Goal: Find contact information: Find contact information

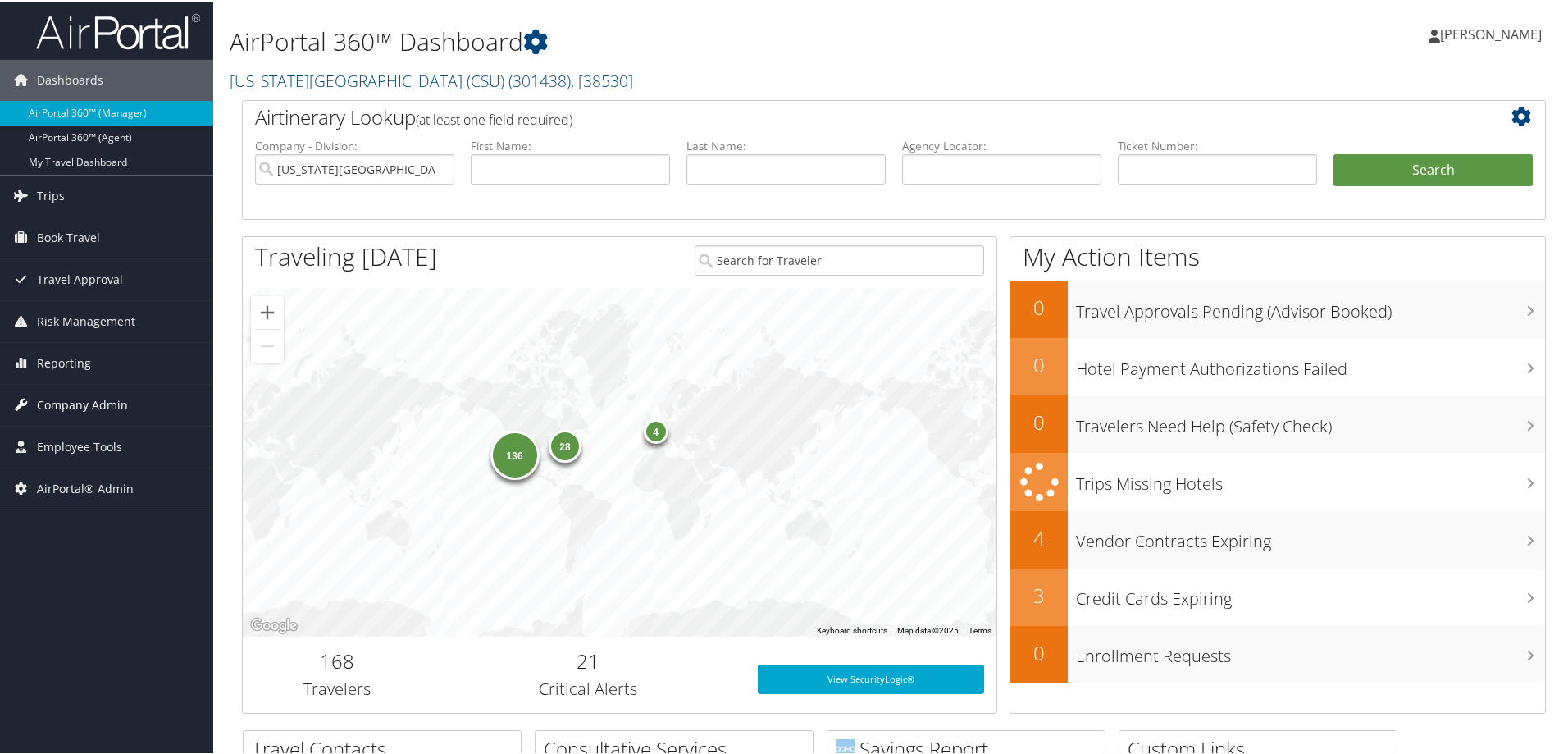
click at [119, 395] on span "Company Admin" at bounding box center [82, 403] width 91 height 41
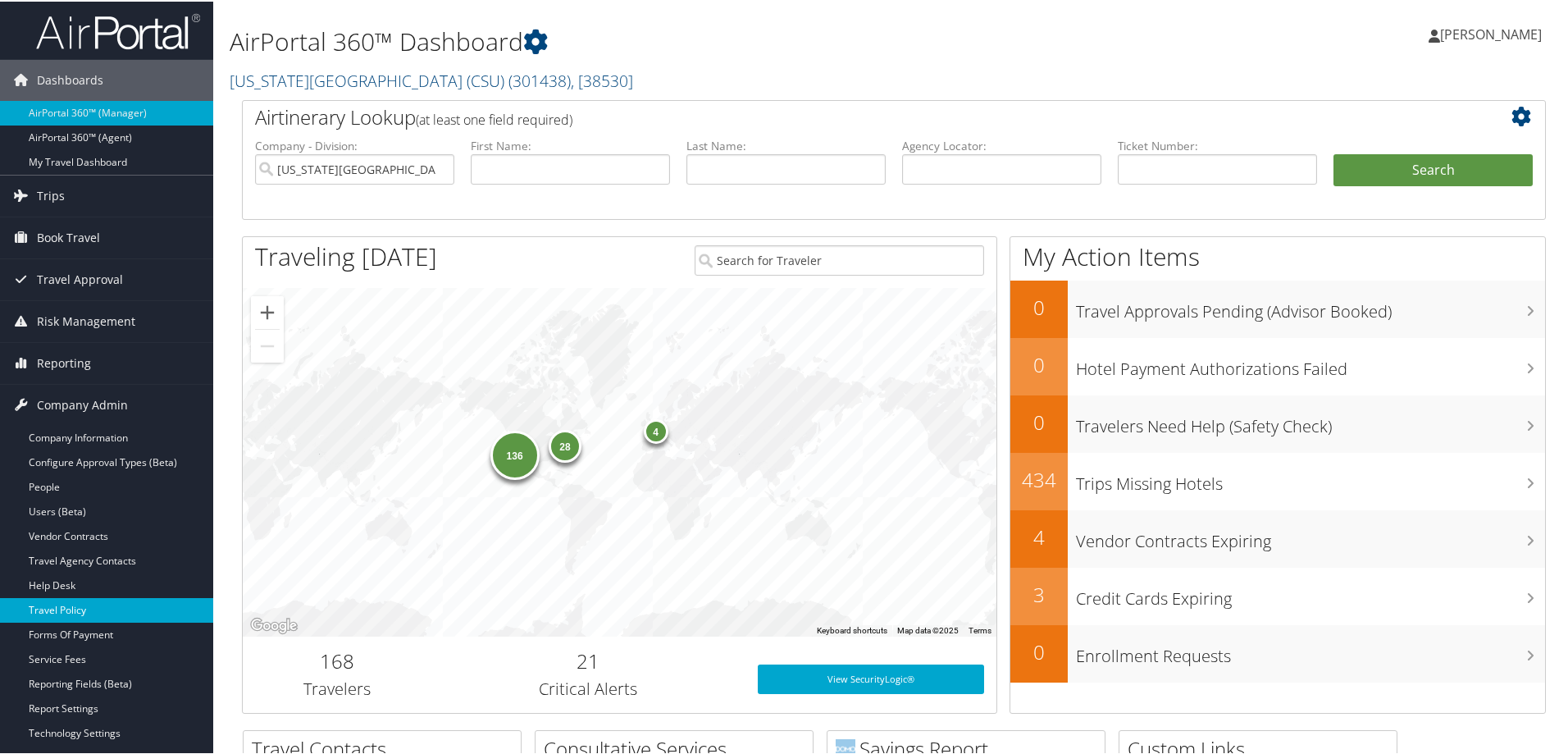
click at [104, 613] on link "Travel Policy" at bounding box center [106, 609] width 213 height 25
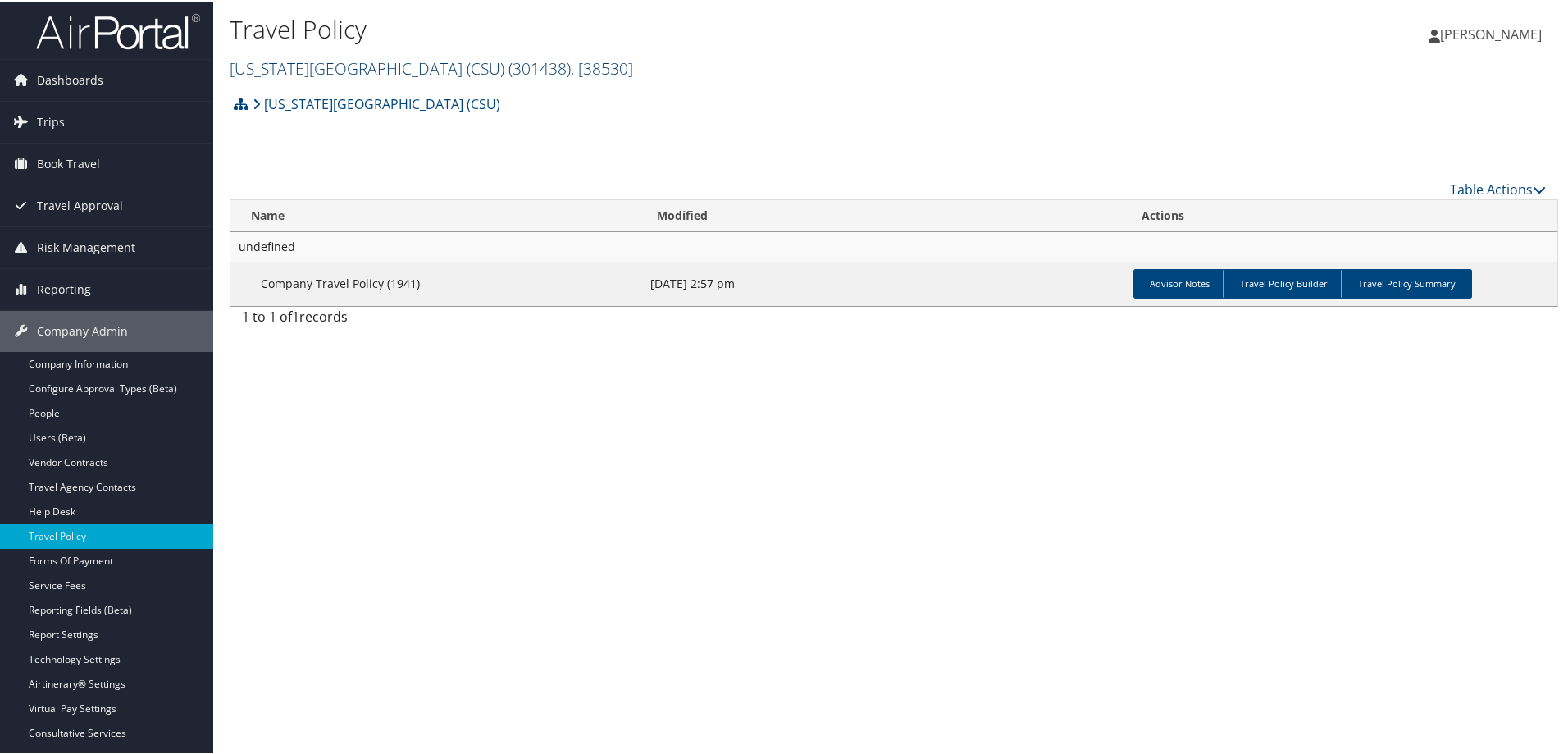
click at [383, 59] on link "[US_STATE][GEOGRAPHIC_DATA] (CSU) ( 301438 ) , [ 38530 ]" at bounding box center [431, 67] width 403 height 22
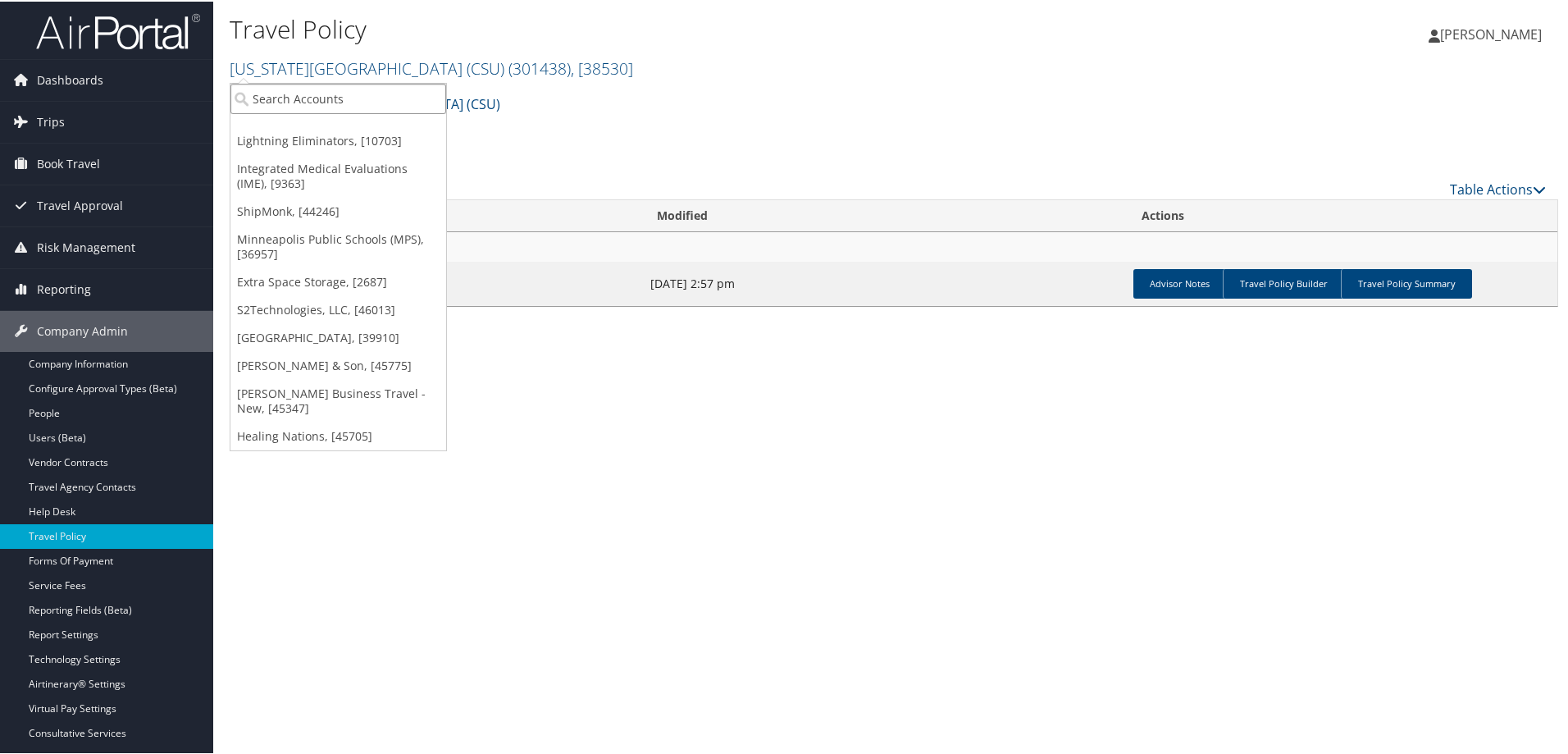
click at [373, 86] on input "search" at bounding box center [338, 97] width 215 height 30
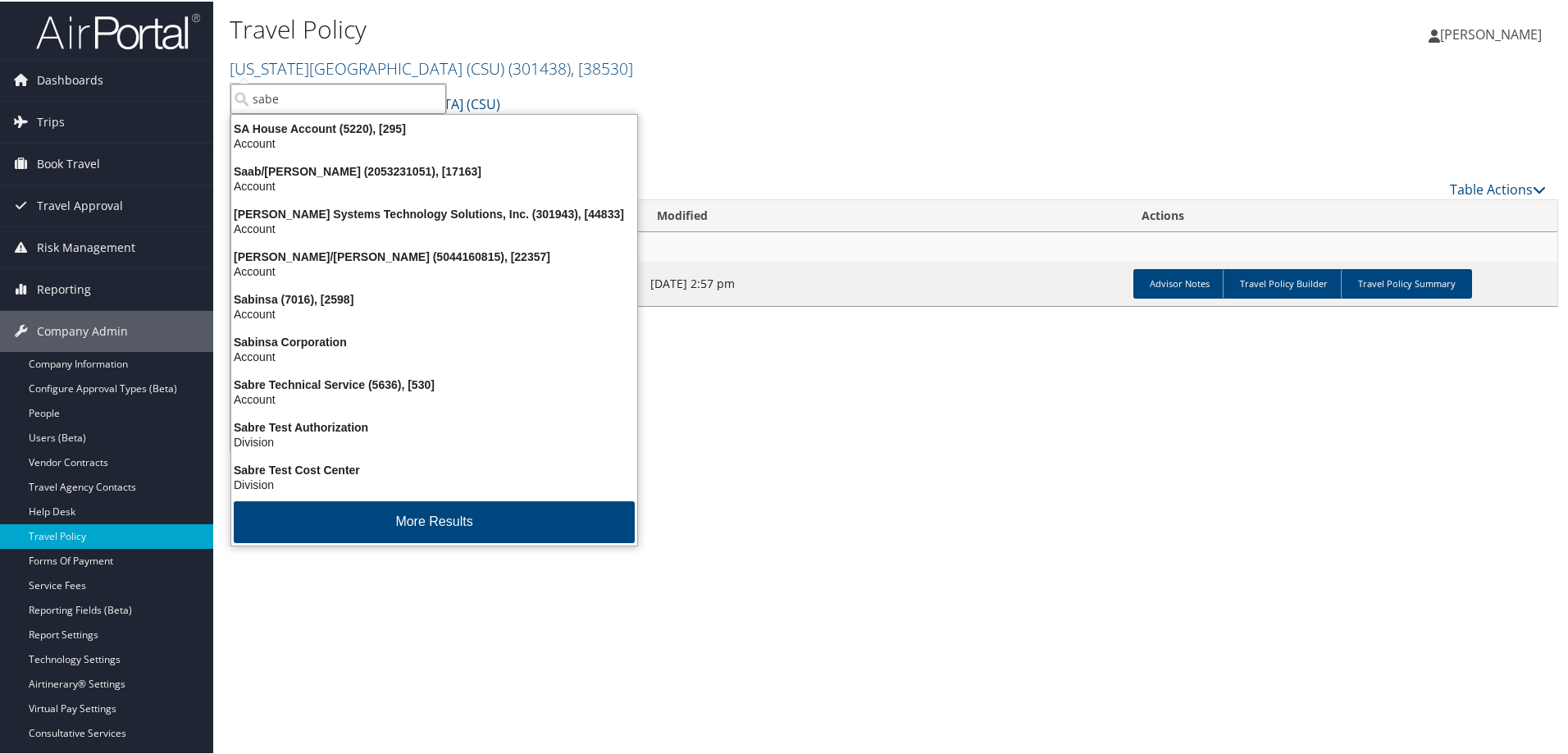
type input "sabel"
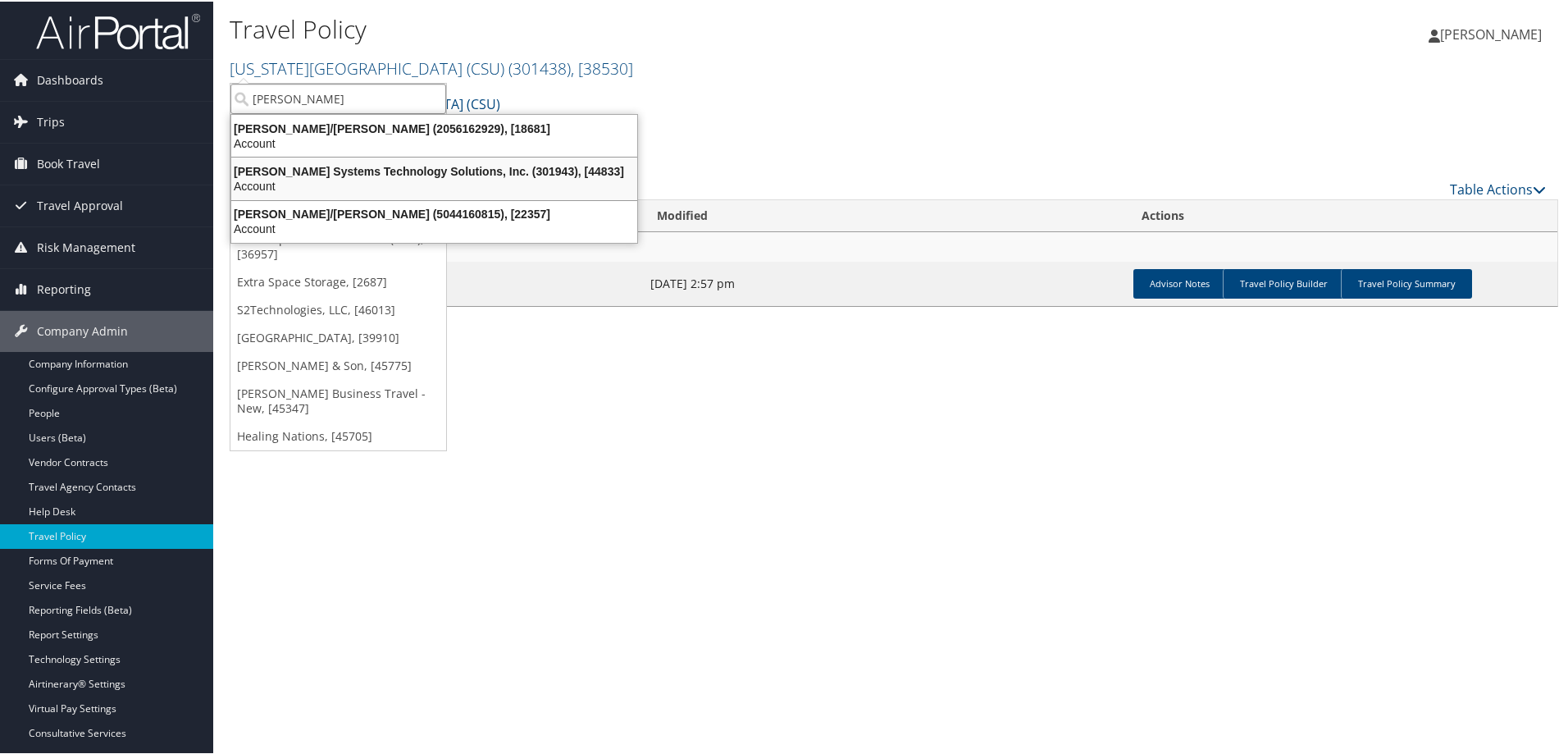
click at [350, 164] on div "Sabel Systems Technology Solutions, Inc. (301943), [44833]" at bounding box center [434, 170] width 426 height 15
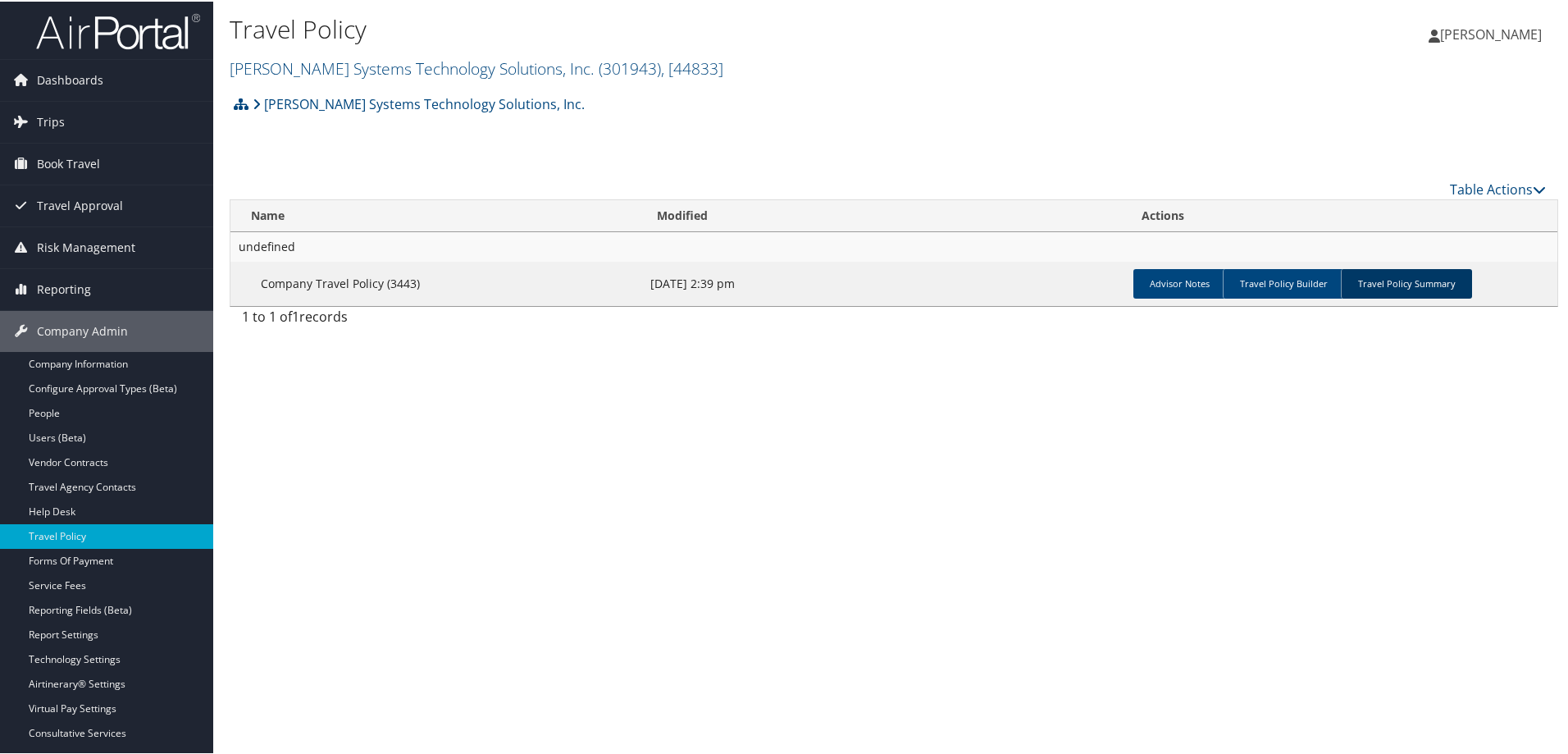
click at [1432, 276] on link "Travel Policy Summary" at bounding box center [1407, 281] width 131 height 29
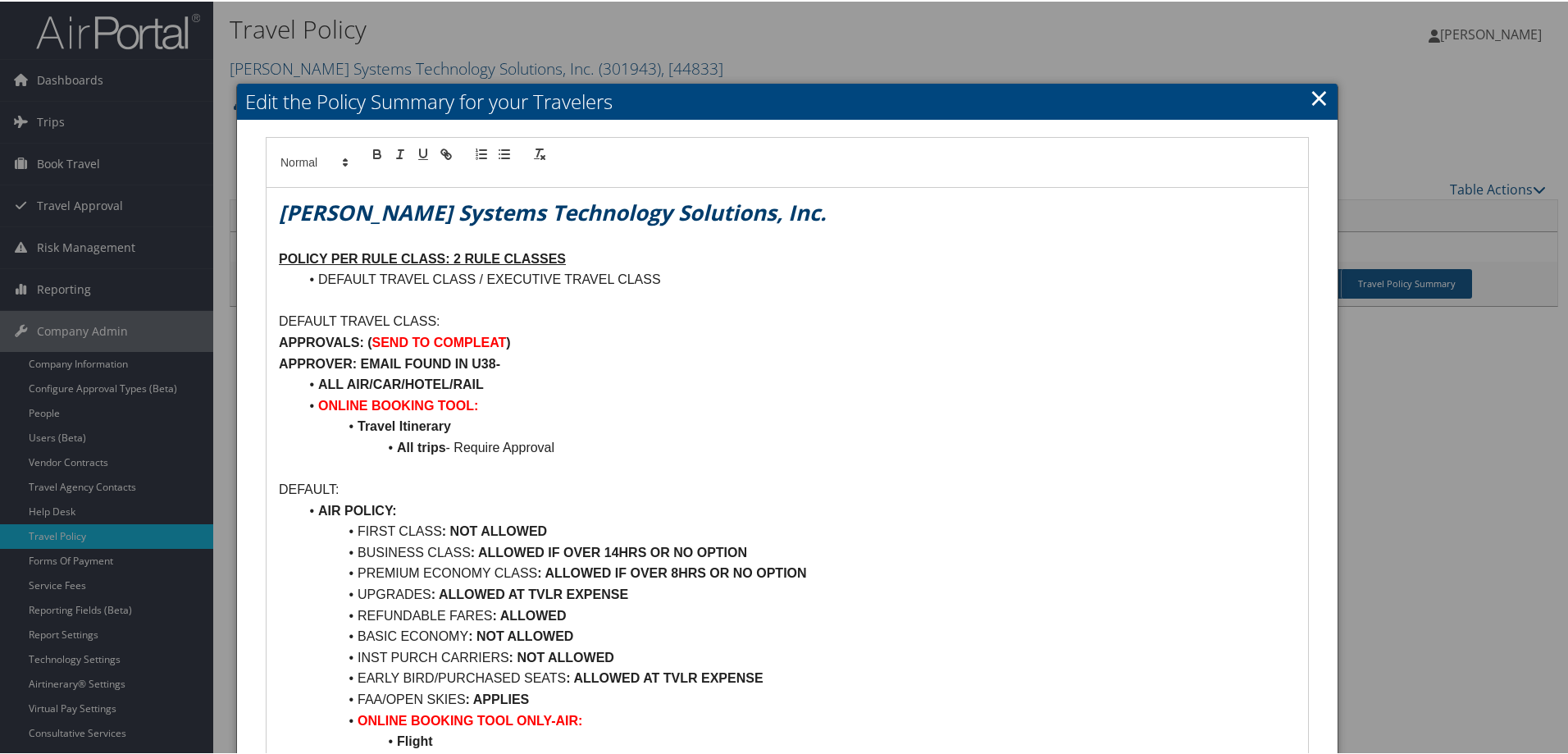
click at [1296, 90] on h2 "Edit the Policy Summary for your Travelers" at bounding box center [787, 100] width 1101 height 36
click at [99, 515] on div at bounding box center [787, 377] width 1575 height 754
click at [96, 469] on div at bounding box center [787, 377] width 1575 height 754
click at [1310, 88] on link "×" at bounding box center [1319, 96] width 19 height 32
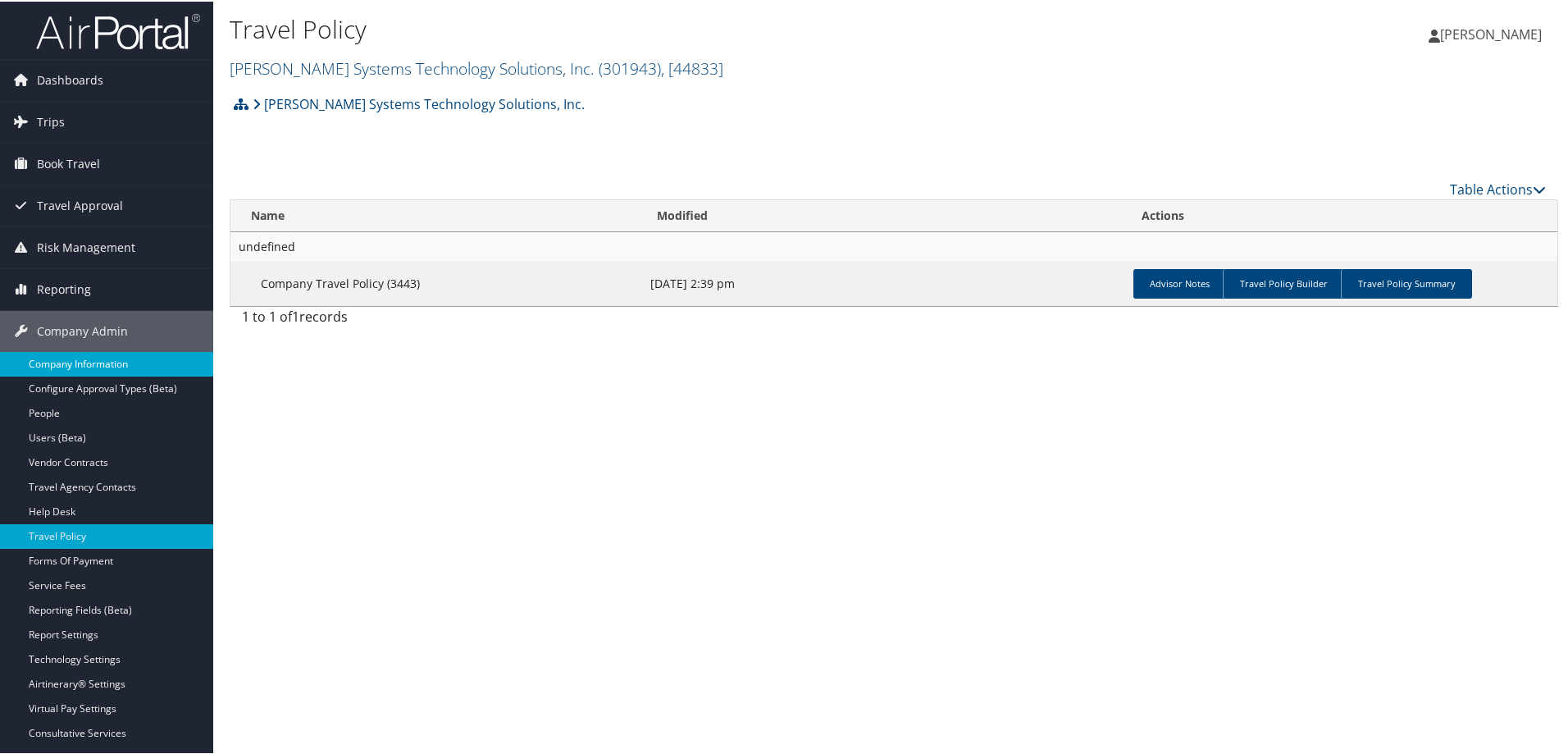
click at [115, 372] on link "Company Information" at bounding box center [106, 363] width 213 height 25
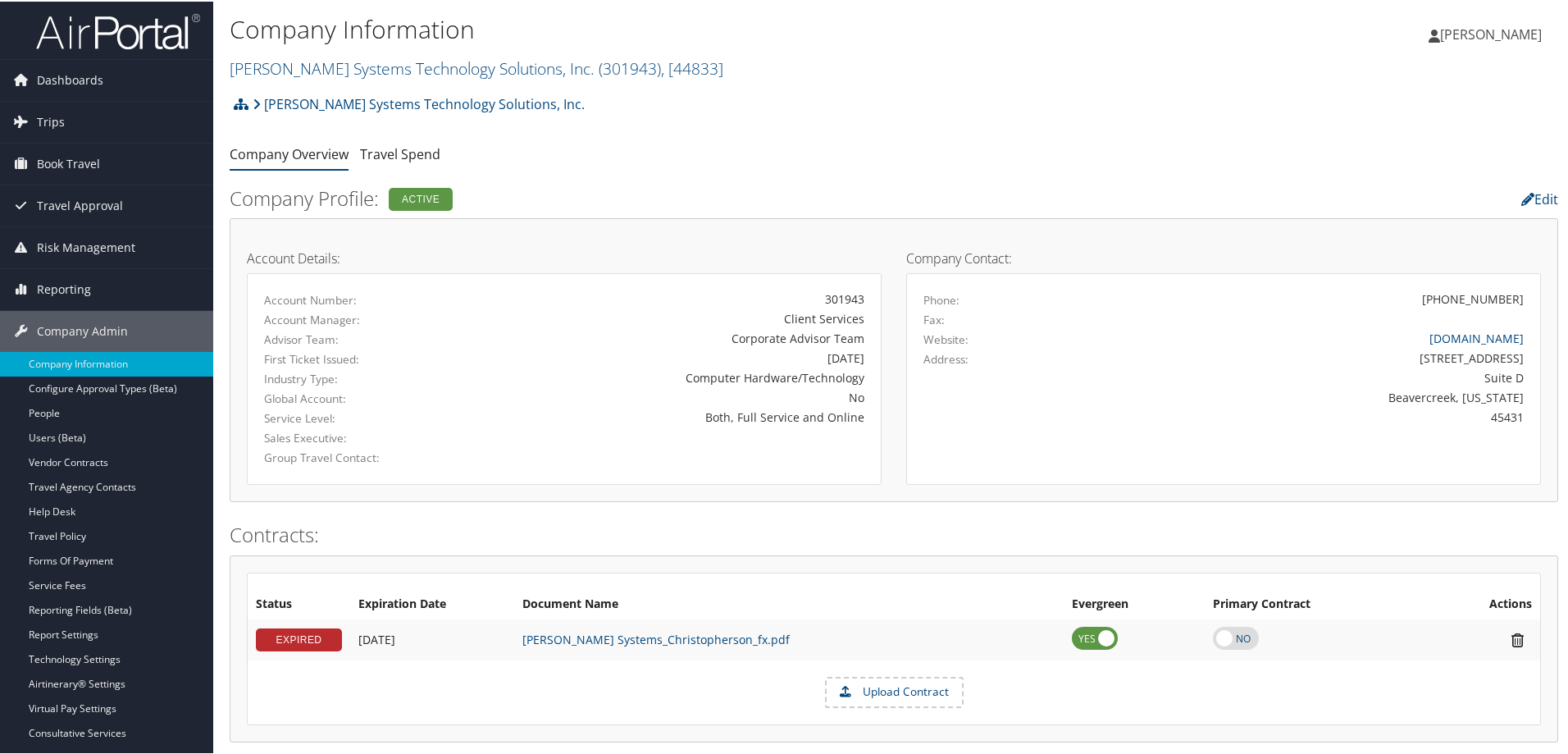
drag, startPoint x: 96, startPoint y: 478, endPoint x: 301, endPoint y: 419, distance: 213.3
click at [96, 479] on link "Travel Agency Contacts" at bounding box center [106, 486] width 213 height 25
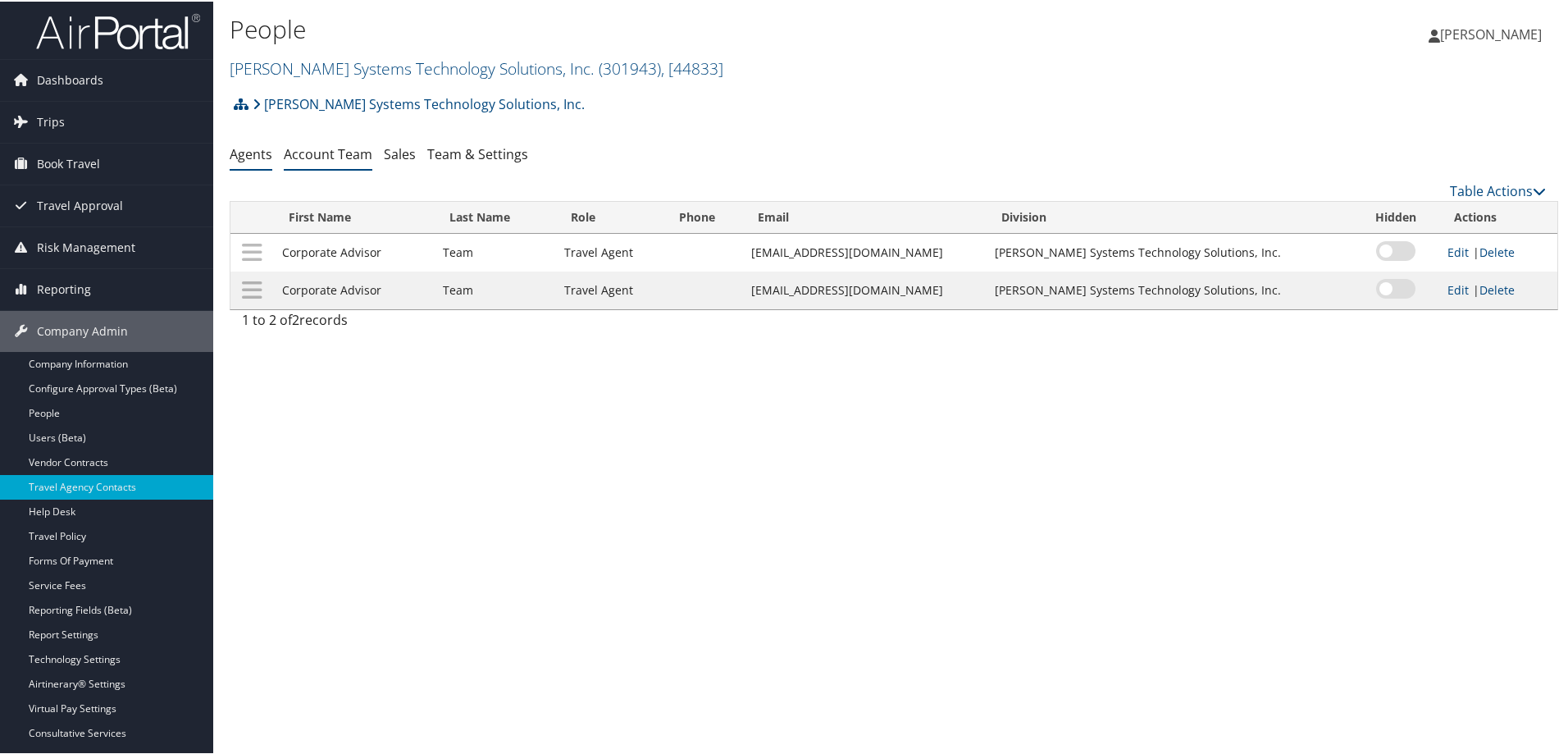
click at [314, 156] on link "Account Team" at bounding box center [328, 153] width 88 height 18
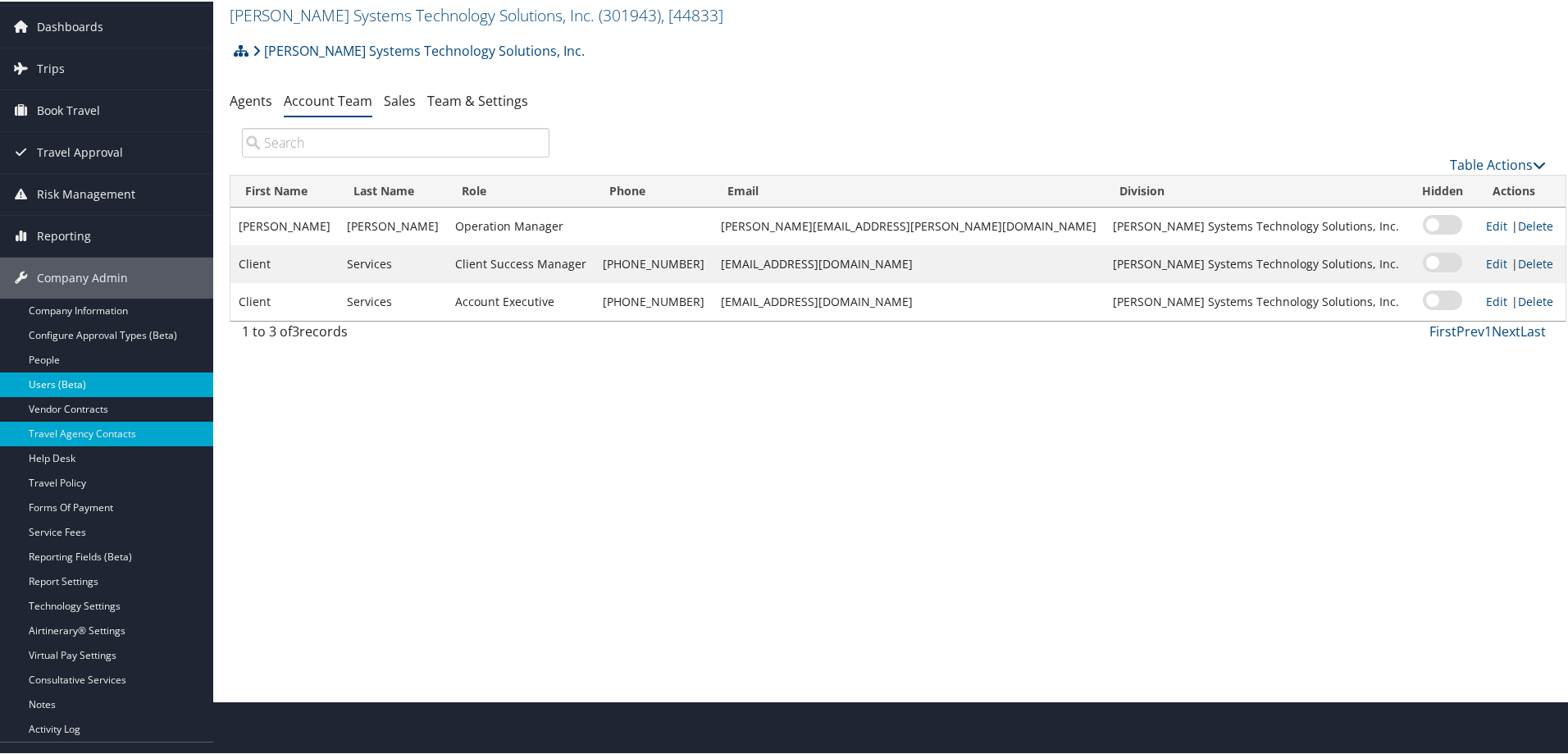
scroll to position [82, 0]
